Goal: Transaction & Acquisition: Purchase product/service

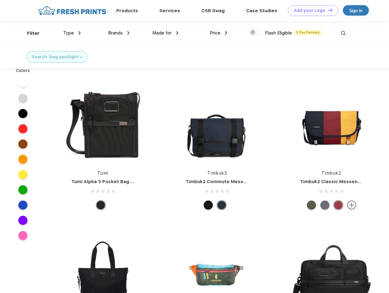
click at [311, 10] on link "Add your Logo Design Tool" at bounding box center [313, 10] width 50 height 11
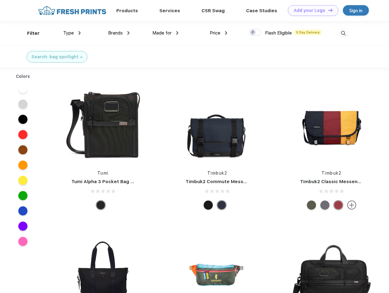
click at [0, 0] on div "Design Tool" at bounding box center [0, 0] width 0 height 0
click at [328, 10] on link "Add your Logo Design Tool" at bounding box center [313, 10] width 50 height 11
click at [29, 33] on div "Filter" at bounding box center [33, 33] width 13 height 7
click at [72, 33] on span "Type" at bounding box center [68, 32] width 11 height 5
click at [119, 33] on span "Brands" at bounding box center [115, 32] width 15 height 5
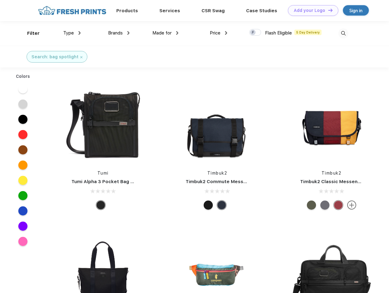
click at [166, 33] on span "Made for" at bounding box center [161, 32] width 19 height 5
click at [219, 33] on span "Price" at bounding box center [215, 32] width 11 height 5
click at [255, 33] on div at bounding box center [255, 32] width 12 height 7
click at [253, 33] on input "checkbox" at bounding box center [251, 31] width 4 height 4
click at [343, 33] on img at bounding box center [343, 33] width 10 height 10
